Goal: Task Accomplishment & Management: Complete application form

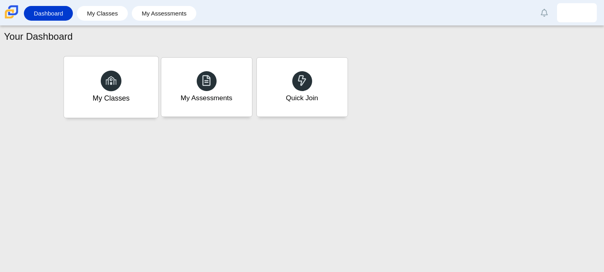
click at [104, 75] on div at bounding box center [111, 81] width 21 height 21
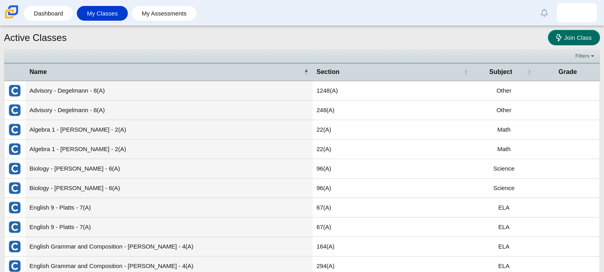
click at [552, 34] on link "Join Class" at bounding box center [574, 38] width 52 height 16
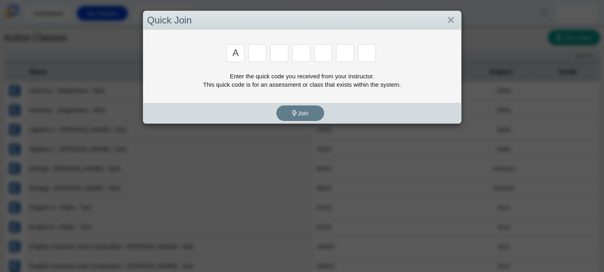
type input "a"
type input "8"
type input "y"
type input "k"
type input "w"
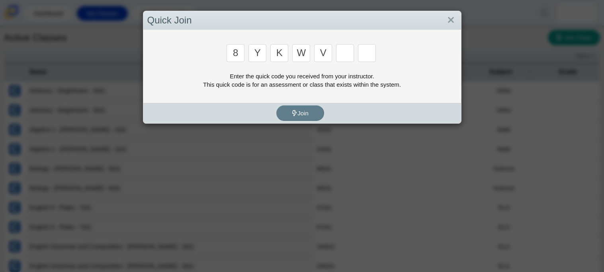
type input "v"
type input "d"
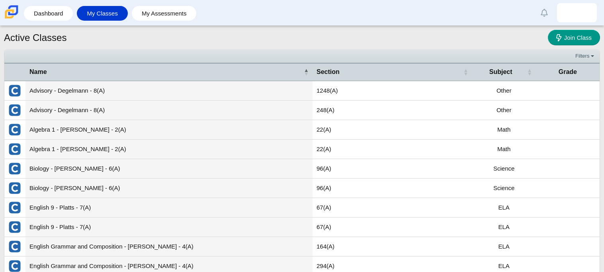
type input "3"
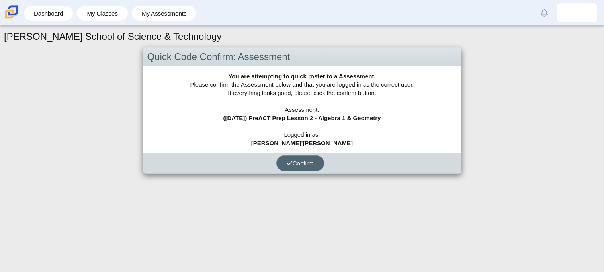
click at [298, 162] on span "Confirm" at bounding box center [300, 163] width 27 height 7
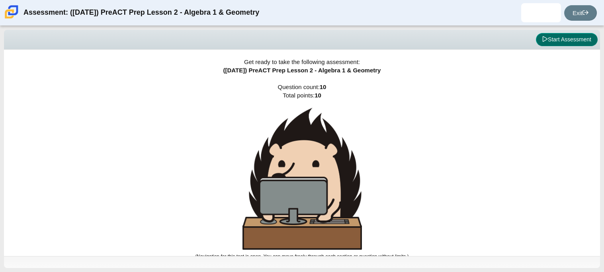
click at [575, 38] on button "Start Assessment" at bounding box center [567, 40] width 62 height 14
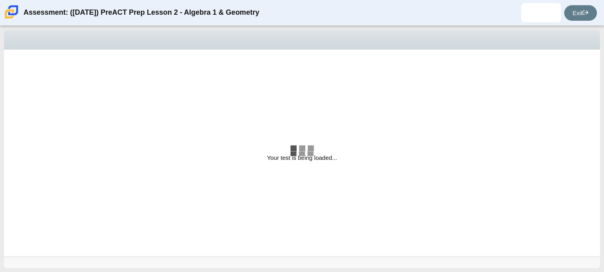
select select "bbf5d072-3e0b-44c4-9a12-6e7c9033f65b"
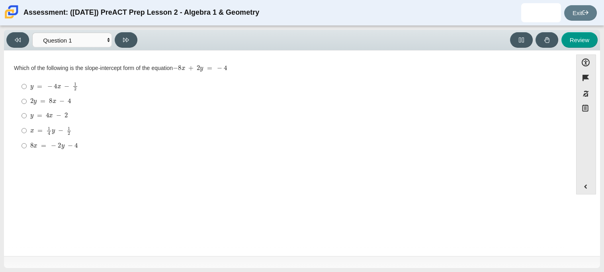
click at [27, 104] on label "2 y = 8 x − 4 2 y = 8 x − 4" at bounding box center [289, 101] width 546 height 14
click at [27, 104] on input "2 y = 8 x − 4 2 y = 8 x − 4" at bounding box center [24, 101] width 5 height 14
radio input "true"
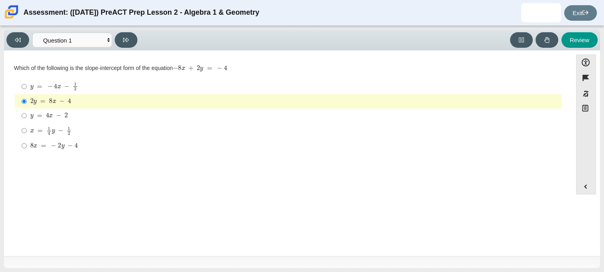
click at [314, 110] on label "y = 4 x − 2 y = 4 x − 2" at bounding box center [289, 116] width 546 height 14
click at [27, 110] on input "y = 4 x − 2 y = 4 x − 2" at bounding box center [24, 116] width 5 height 14
radio input "true"
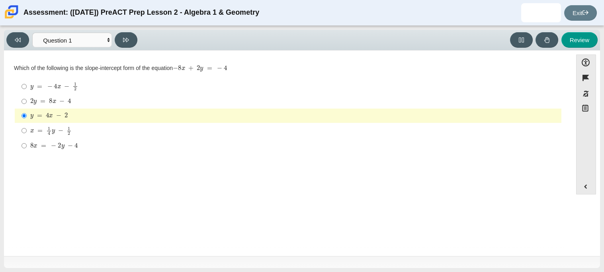
click at [29, 100] on label "2 y = 8 x − 4 2 y = 8 x − 4" at bounding box center [289, 101] width 546 height 14
click at [27, 100] on input "2 y = 8 x − 4 2 y = 8 x − 4" at bounding box center [24, 101] width 5 height 14
radio input "true"
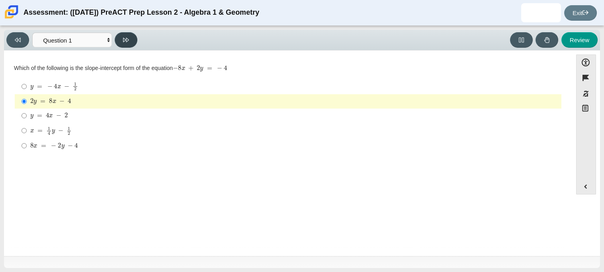
click at [128, 34] on button at bounding box center [126, 40] width 23 height 16
select select "ed62e223-81bd-4cbf-ab48-ab975844bd1f"
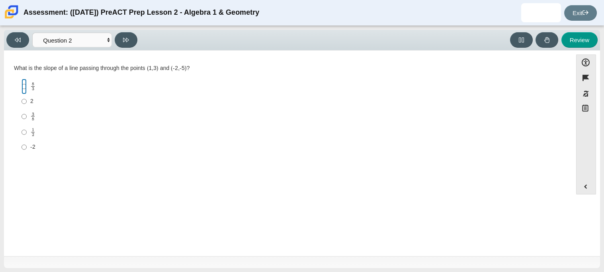
click at [23, 84] on input "8 3 8 thirds" at bounding box center [24, 87] width 5 height 16
radio input "true"
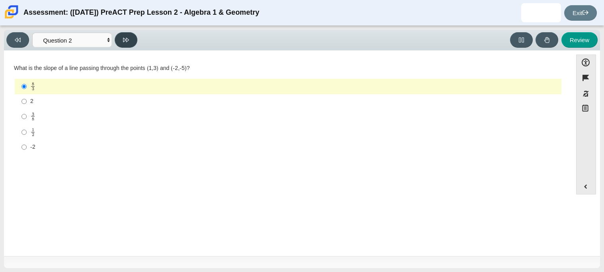
click at [123, 43] on button at bounding box center [126, 40] width 23 height 16
select select "97f4f5fa-a52e-4fed-af51-565bfcdf47cb"
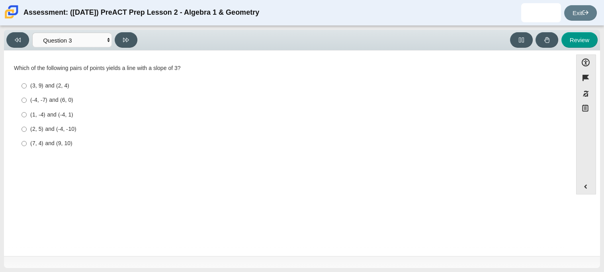
click at [65, 128] on div "(2, 5) and (-4, -10)" at bounding box center [294, 129] width 528 height 8
click at [27, 128] on input "(2, 5) and (-4, -10) (2, 5) and (-4, -10)" at bounding box center [24, 129] width 5 height 14
radio input "true"
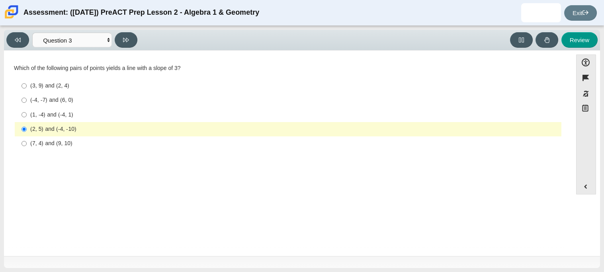
click at [47, 98] on div "(-4, -7) and (6, 0)" at bounding box center [294, 100] width 528 height 8
click at [27, 98] on input "(-4, -7) and (6, 0) (-4, -7) and (6, 0)" at bounding box center [24, 100] width 5 height 14
radio input "true"
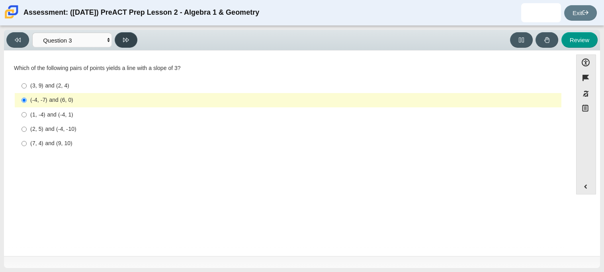
click at [128, 37] on icon at bounding box center [126, 40] width 6 height 6
select select "89427bb7-e313-4f00-988f-8b8255897029"
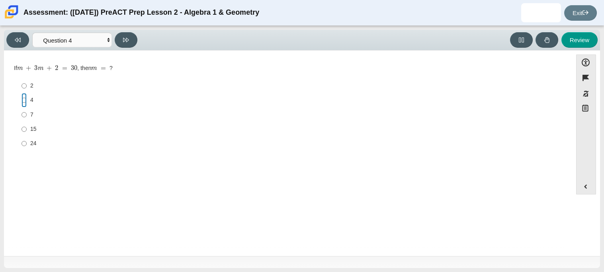
click at [24, 99] on input "4 4" at bounding box center [24, 100] width 5 height 14
radio input "true"
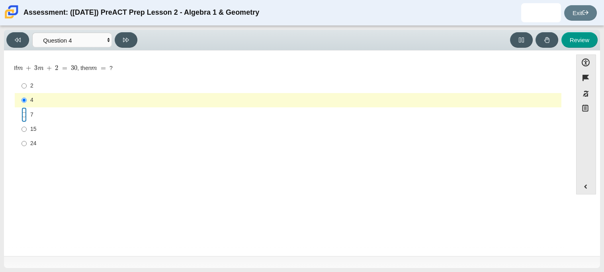
click at [22, 115] on input "7 7" at bounding box center [24, 115] width 5 height 14
radio input "true"
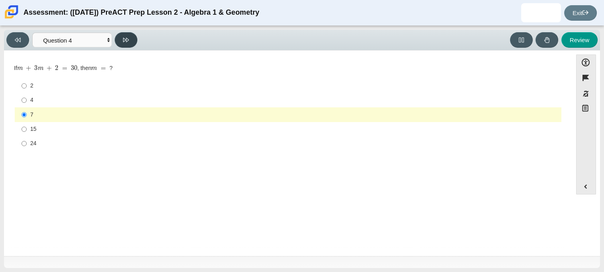
click at [124, 43] on button at bounding box center [126, 40] width 23 height 16
select select "489dcffd-4e6a-49cf-a9d6-ad1d4a911a4e"
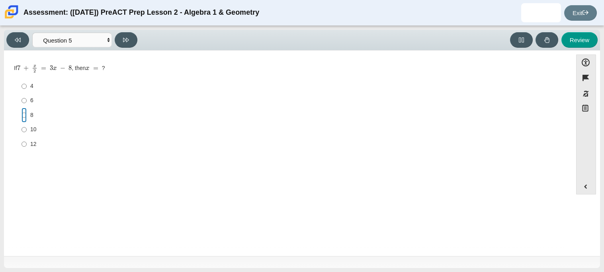
click at [22, 117] on input "8 8" at bounding box center [24, 115] width 5 height 14
radio input "true"
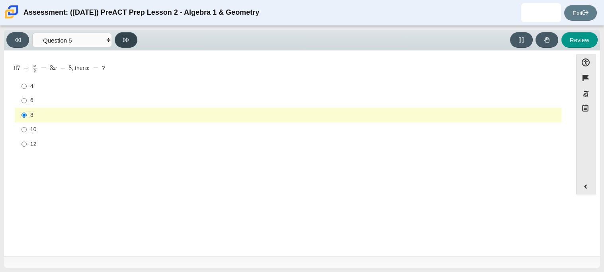
click at [126, 38] on icon at bounding box center [126, 40] width 6 height 4
select select "210571de-36a6-4d8e-a361-ceff8ef801dc"
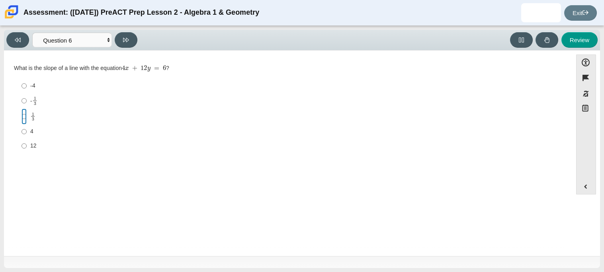
click at [25, 114] on input "1 3 1 third" at bounding box center [24, 117] width 5 height 16
radio input "true"
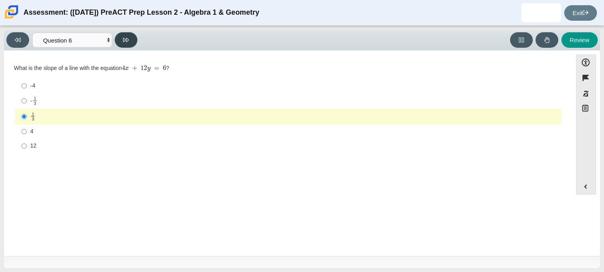
click at [127, 43] on button at bounding box center [126, 40] width 23 height 16
select select "ec95ace6-bebc-42b8-9428-40567494d4da"
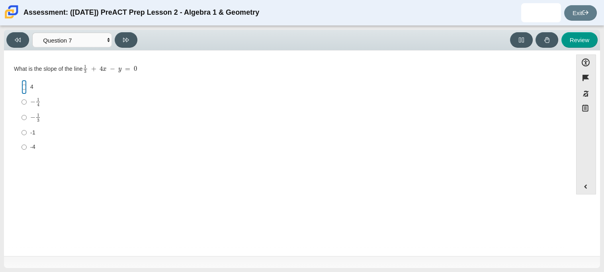
click at [25, 90] on input "4 4" at bounding box center [24, 87] width 5 height 14
radio input "true"
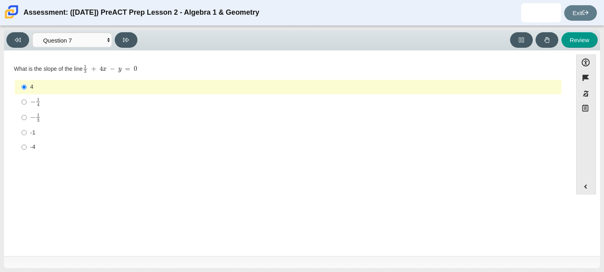
click at [131, 55] on div "Question Which of the following is the slope-intercept form of the equation − 8…" at bounding box center [288, 154] width 561 height 199
click at [126, 45] on button at bounding box center [126, 40] width 23 height 16
select select "ce81fe10-bf29-4b5e-8bd7-4f47f2fed4d8"
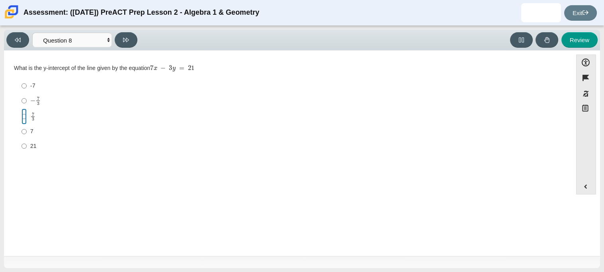
click at [22, 119] on input "7 3 7 thirds" at bounding box center [24, 117] width 5 height 16
radio input "true"
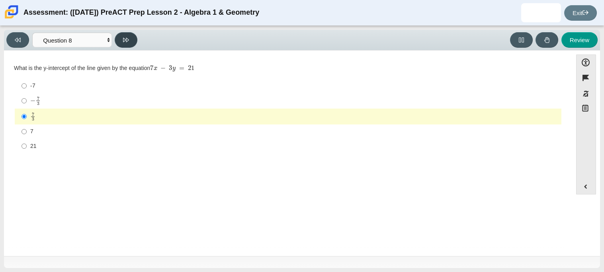
click at [130, 40] on button at bounding box center [126, 40] width 23 height 16
select select "14773eaf-2ca1-47ae-afe7-a624a56f34b3"
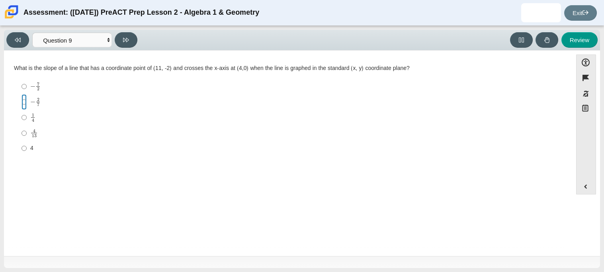
click at [23, 103] on input "− 2 7 negative 2 sevenths" at bounding box center [24, 102] width 5 height 16
radio input "true"
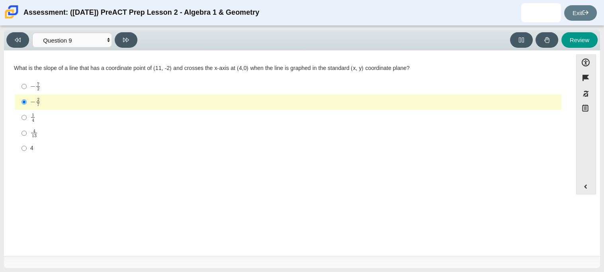
click at [29, 133] on label "4 13 4 over 13" at bounding box center [289, 133] width 546 height 16
click at [27, 133] on input "4 13 4 over 13" at bounding box center [24, 133] width 5 height 16
radio input "true"
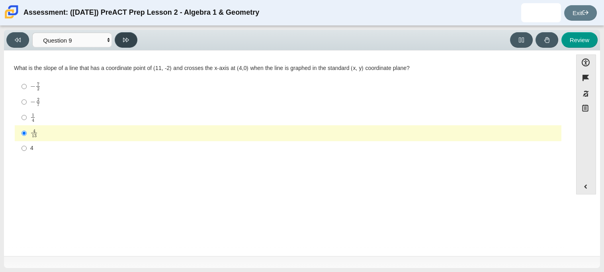
click at [127, 37] on icon at bounding box center [126, 40] width 6 height 6
select select "96b71634-eacb-4f7e-8aef-411727d9bcba"
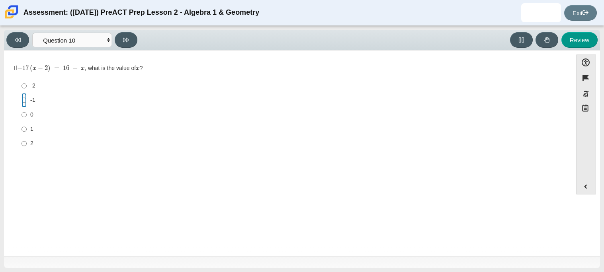
click at [24, 103] on input "-1 -1" at bounding box center [24, 100] width 5 height 14
radio input "true"
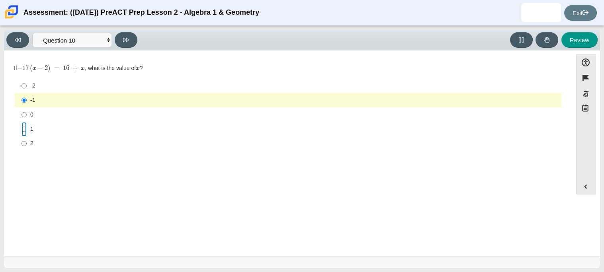
click at [25, 131] on input "1 1" at bounding box center [24, 129] width 5 height 14
radio input "true"
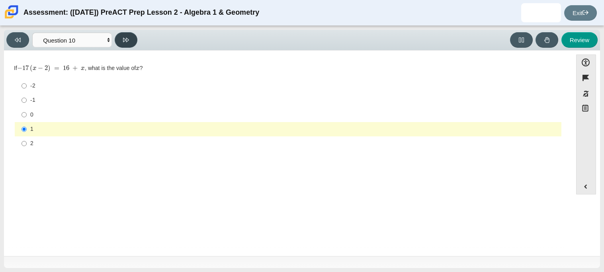
click at [125, 42] on icon at bounding box center [126, 40] width 6 height 6
select select "review"
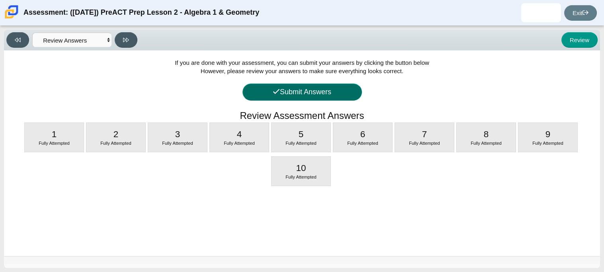
click at [283, 86] on button "Submit Answers" at bounding box center [303, 92] width 120 height 17
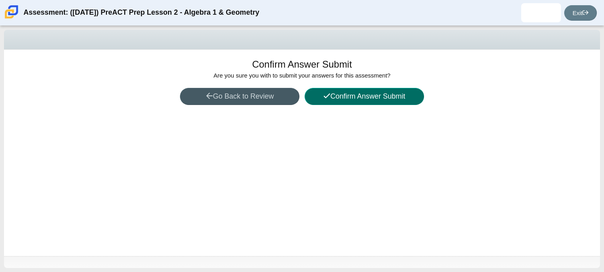
click at [320, 94] on button "Confirm Answer Submit" at bounding box center [365, 96] width 120 height 17
